Goal: Navigation & Orientation: Understand site structure

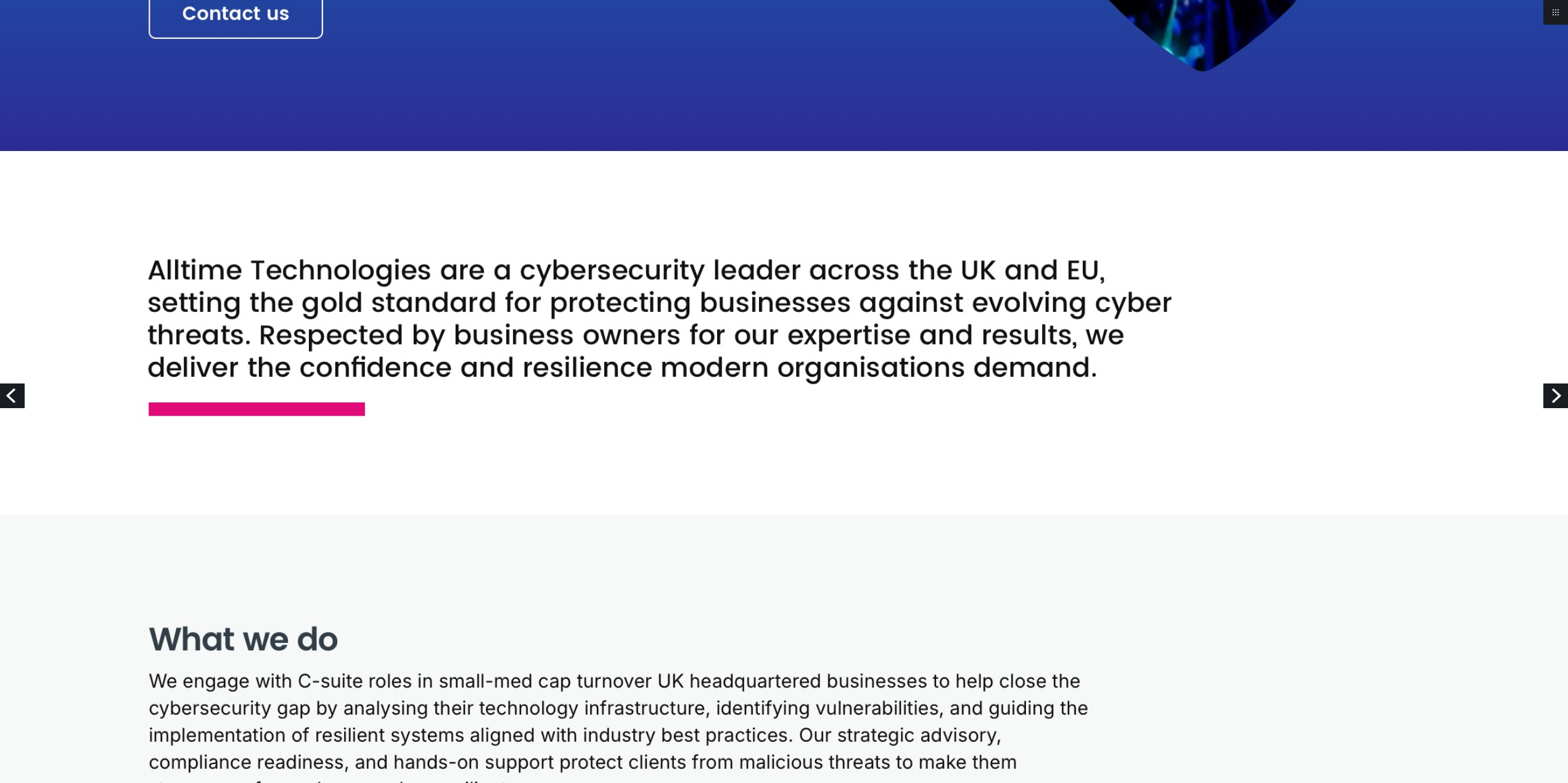
scroll to position [617, 0]
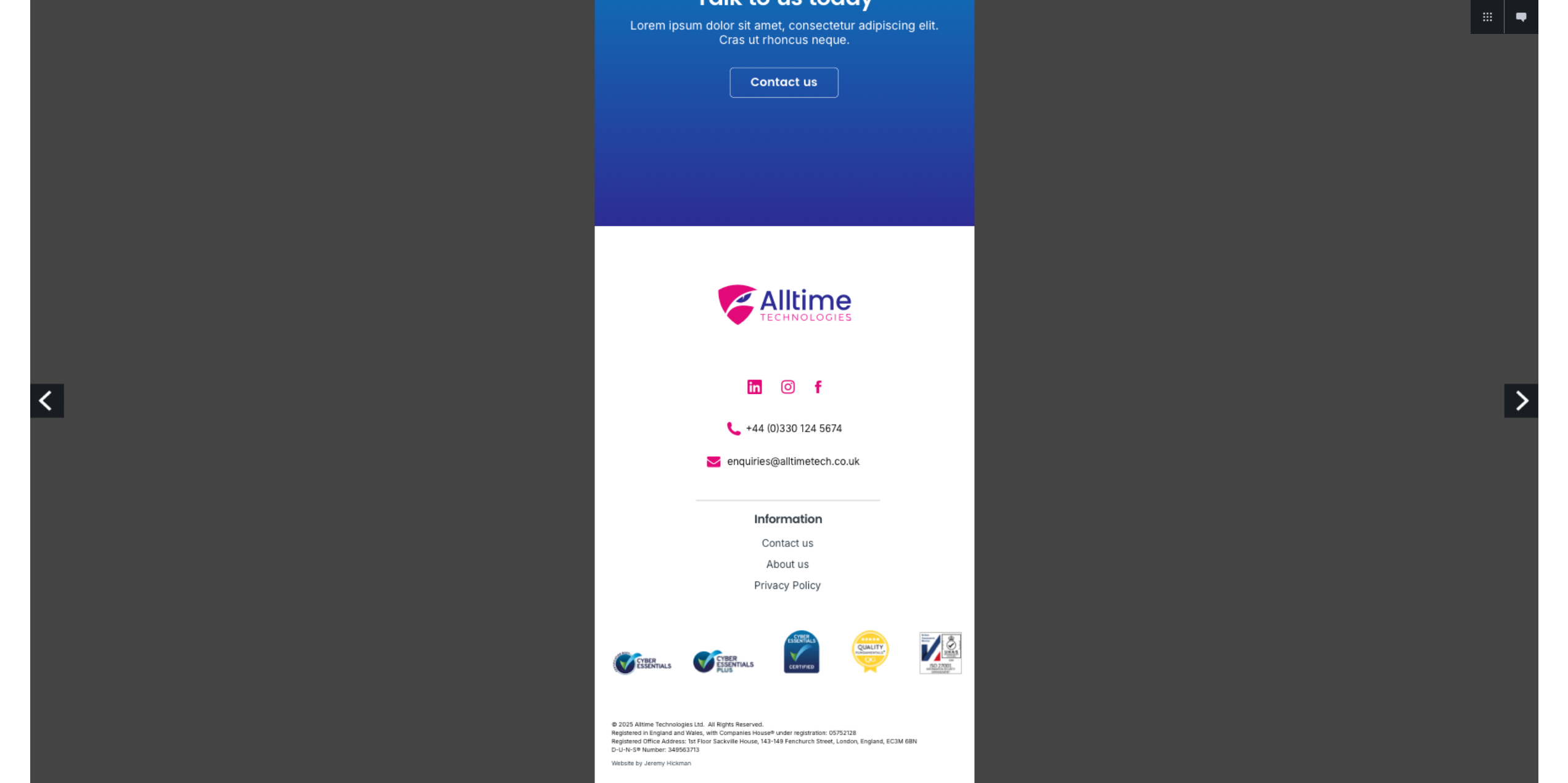
scroll to position [3364, 0]
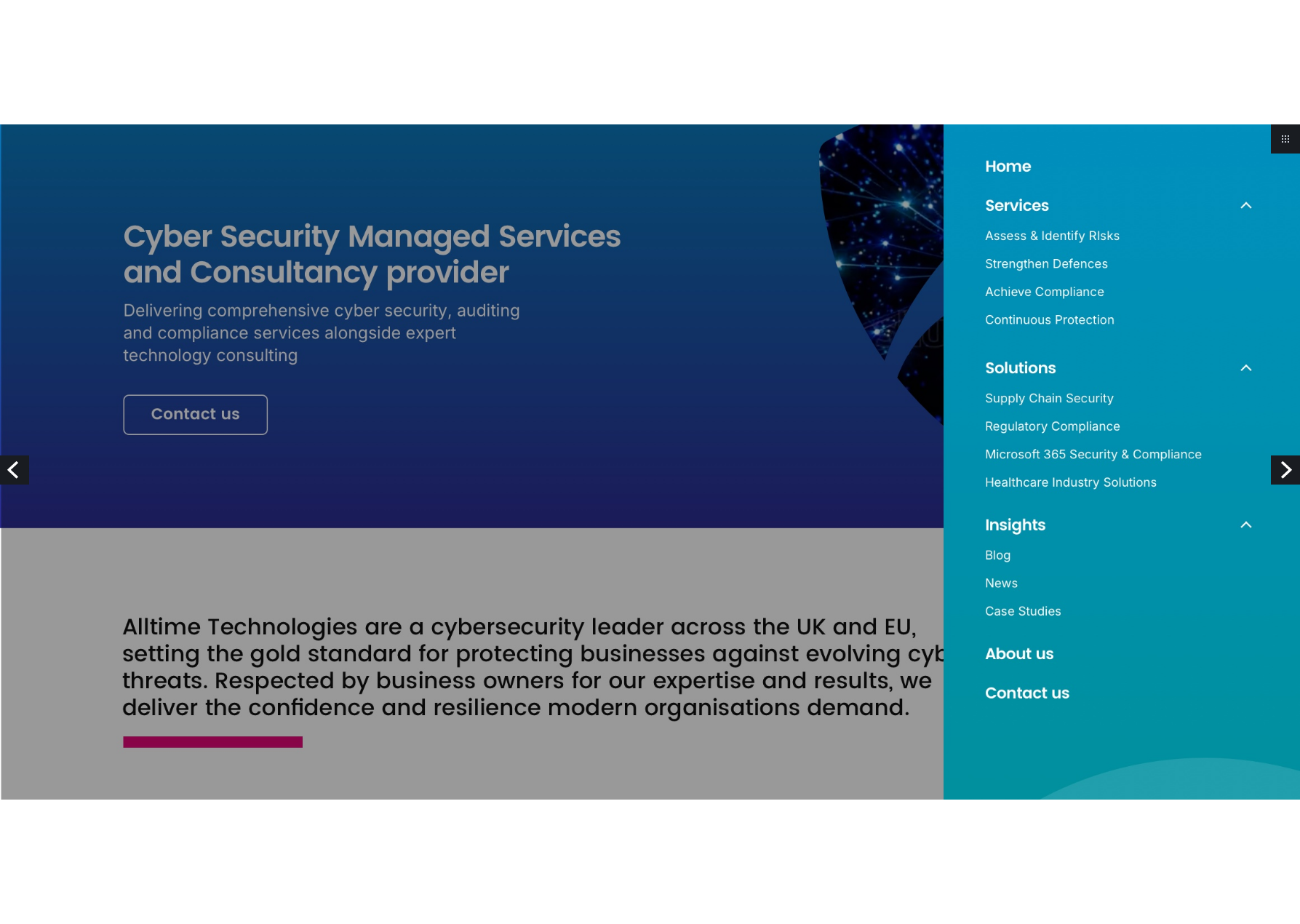
scroll to position [141, 0]
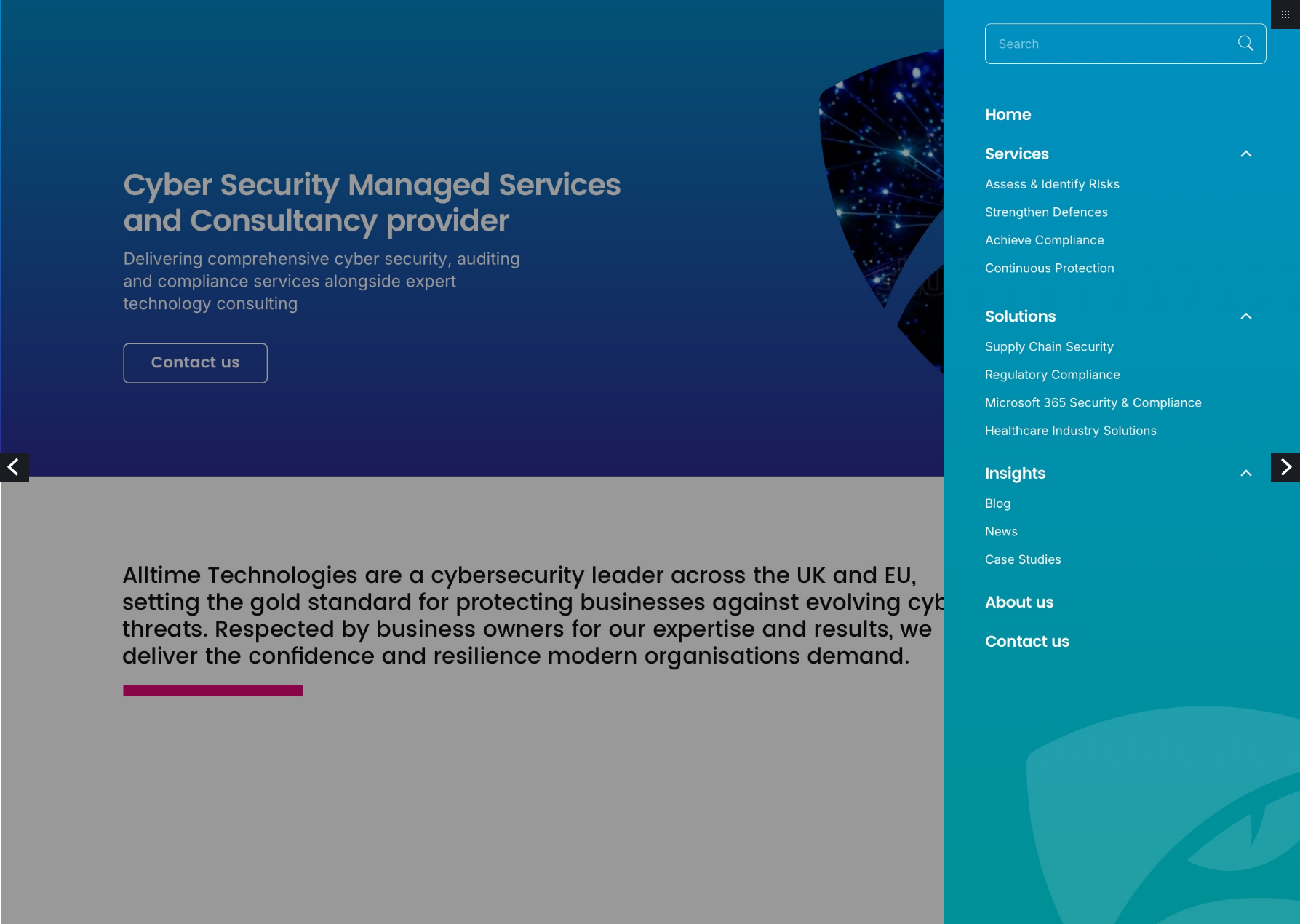
click at [929, 346] on img at bounding box center [650, 449] width 1300 height 1180
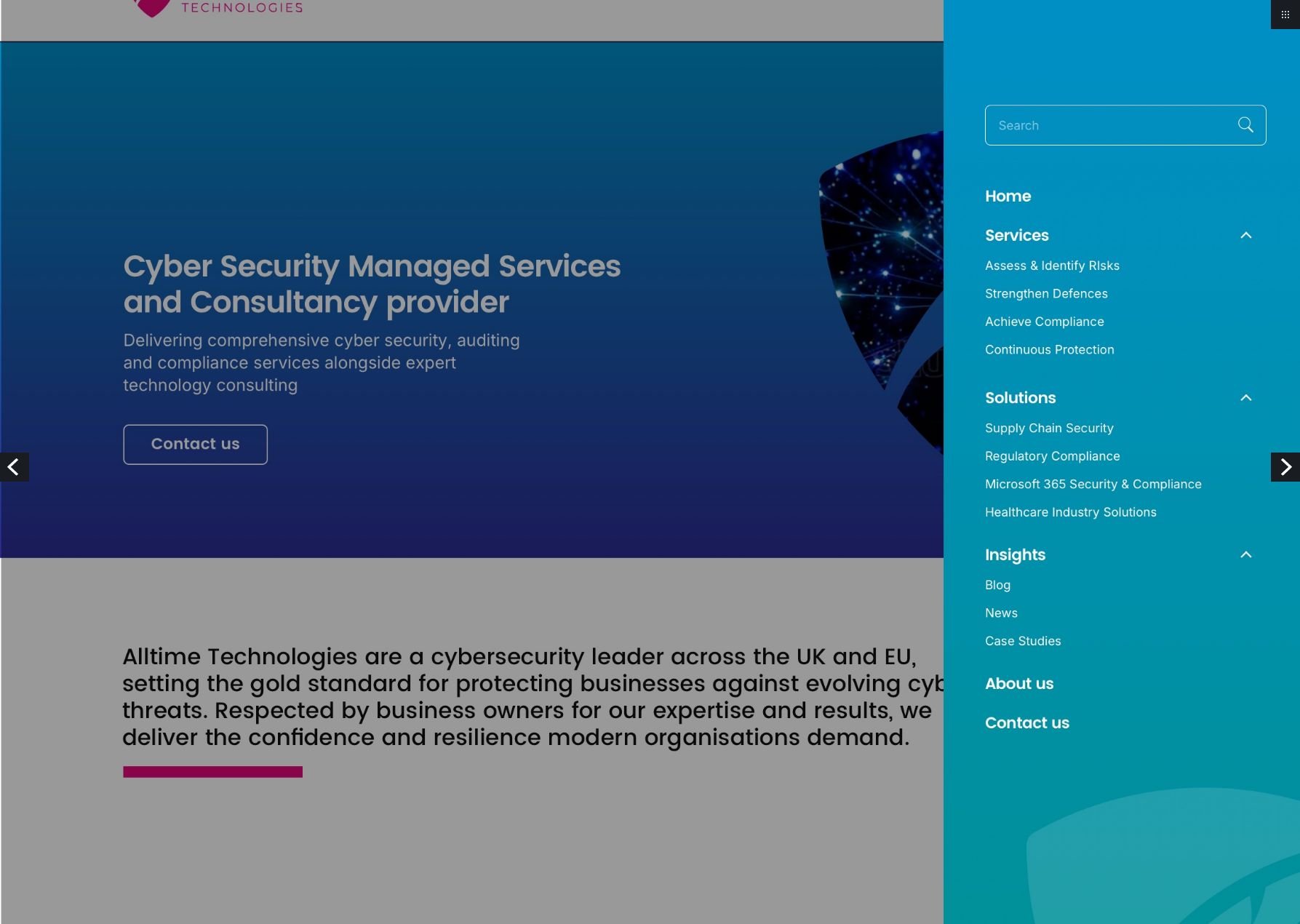
scroll to position [0, 0]
